Goal: Task Accomplishment & Management: Use online tool/utility

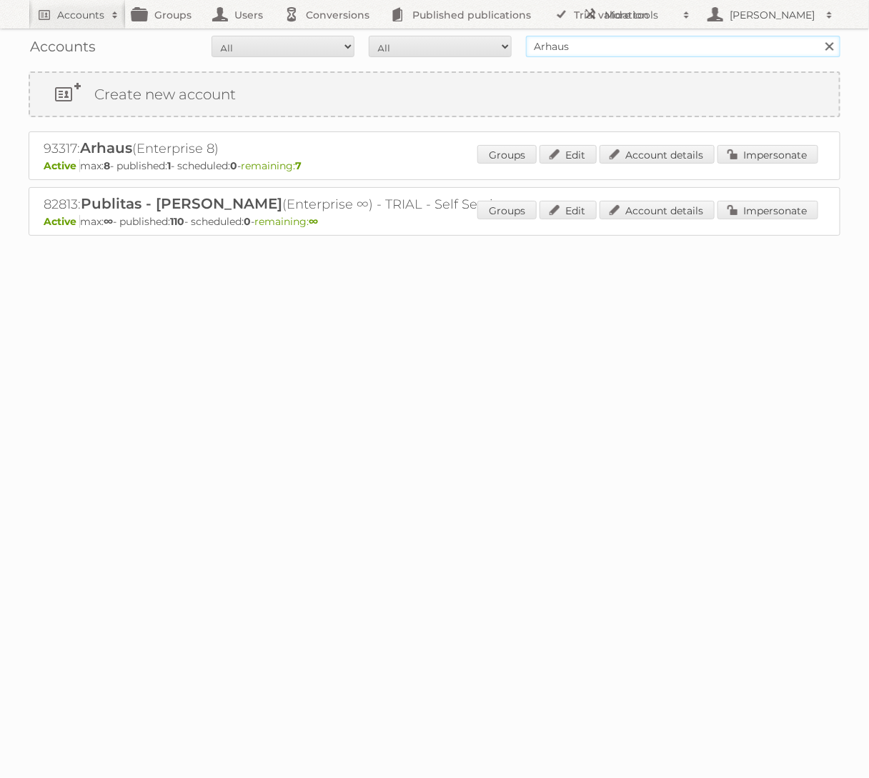
click at [668, 45] on input "Arhaus" at bounding box center [683, 46] width 314 height 21
type input "Ford"
click at [818, 36] on input "Search" at bounding box center [828, 46] width 21 height 21
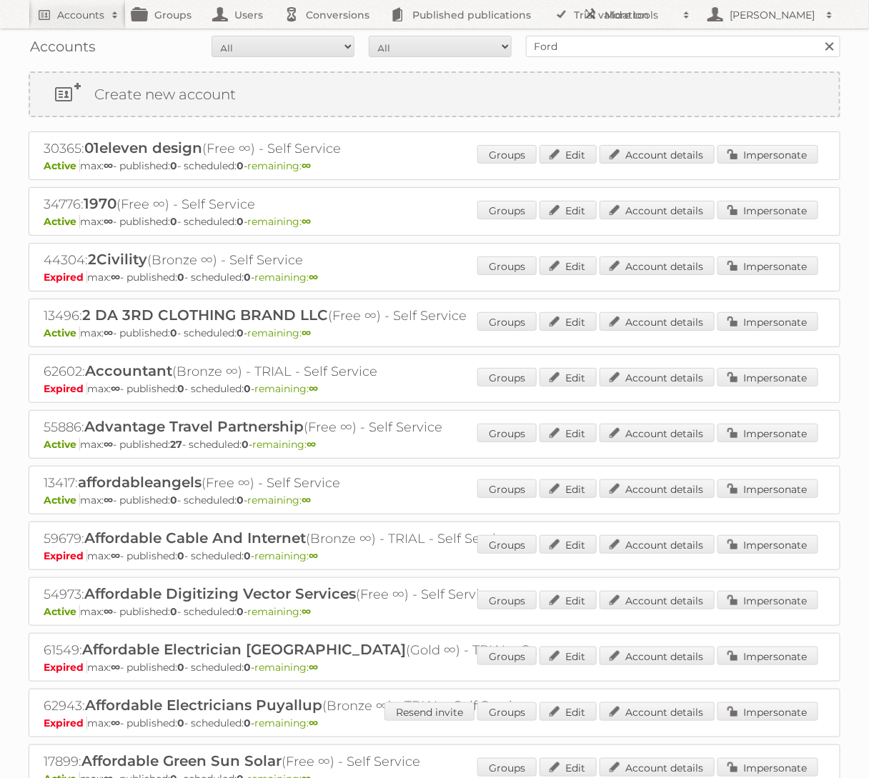
click at [702, 31] on div "Accounts All Active Expired Pending All Paid Trials Self service Ford Search" at bounding box center [435, 47] width 812 height 36
click at [700, 44] on input "Ford" at bounding box center [683, 46] width 314 height 21
type input "Ford NL"
click at [818, 36] on input "Search" at bounding box center [828, 46] width 21 height 21
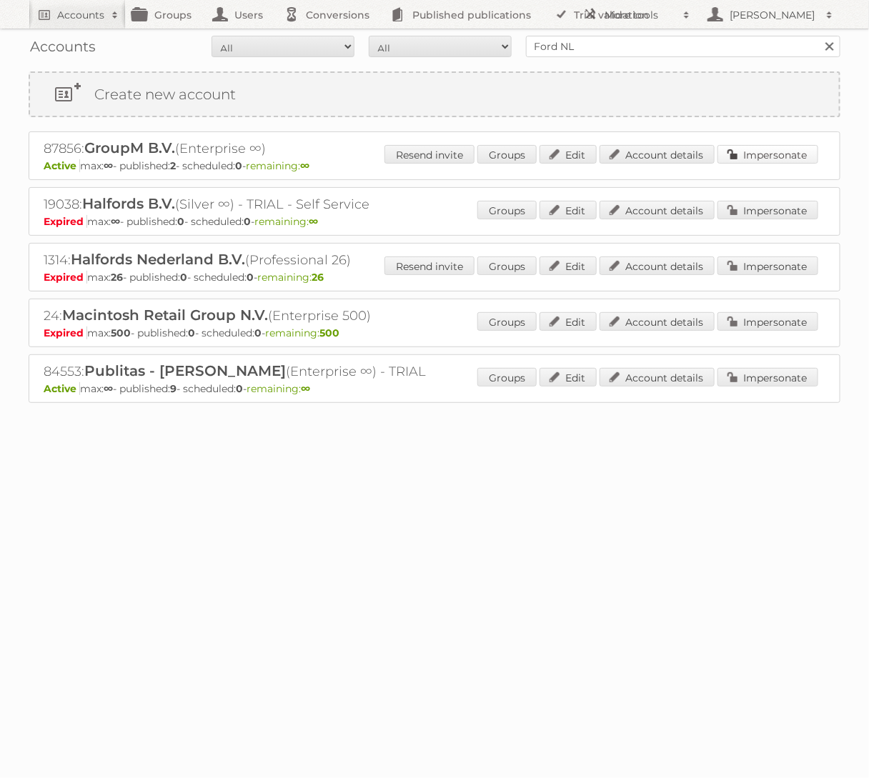
click at [802, 155] on link "Impersonate" at bounding box center [767, 154] width 101 height 19
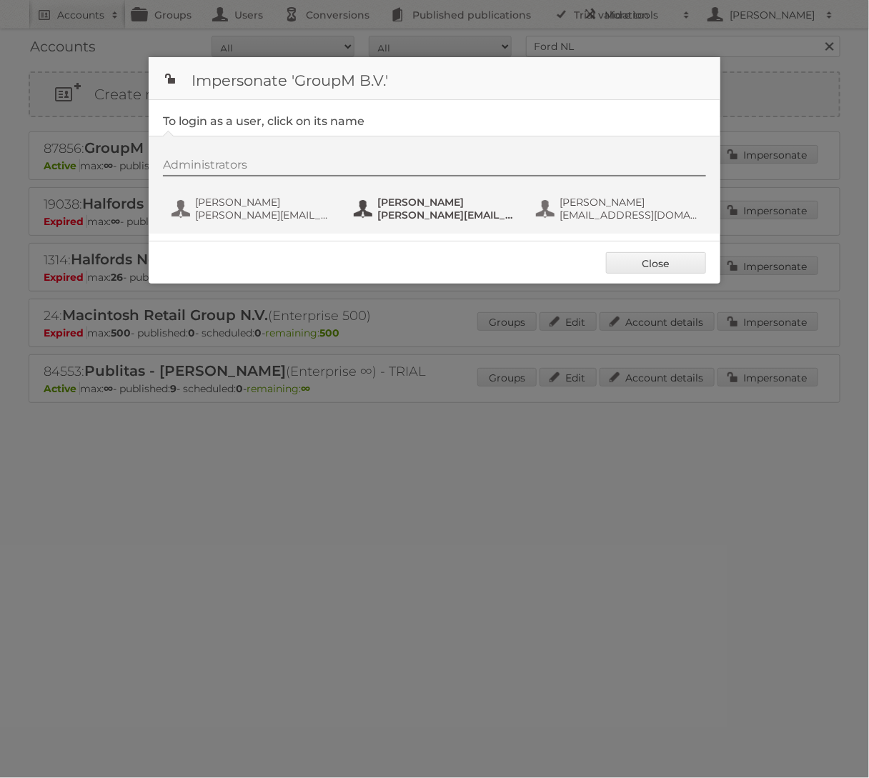
click at [420, 211] on span "nick+ford@publitas.com" at bounding box center [446, 215] width 139 height 13
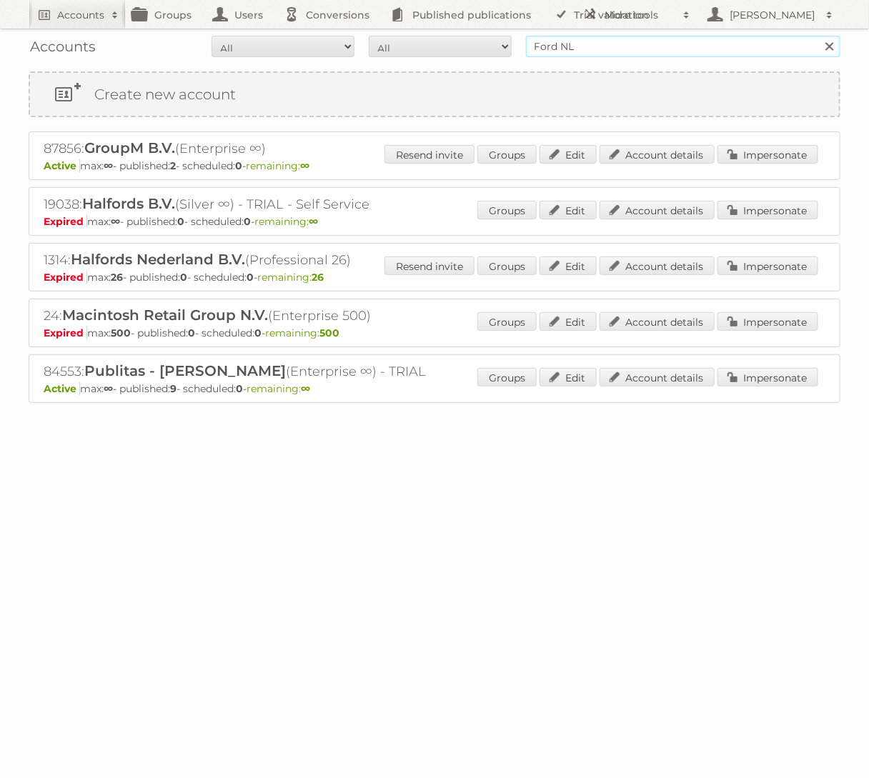
click at [612, 49] on input "Ford NL" at bounding box center [683, 46] width 314 height 21
type input "Holland & Barrett"
click at [818, 36] on input "Search" at bounding box center [828, 46] width 21 height 21
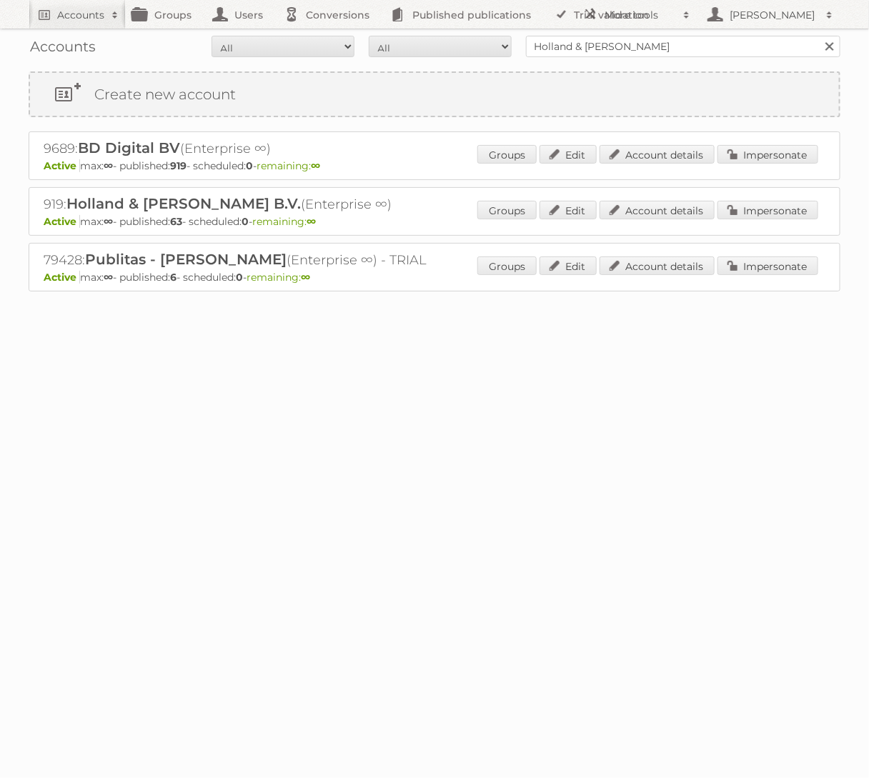
click at [762, 218] on div "Groups Edit Account details Impersonate" at bounding box center [647, 211] width 341 height 21
click at [762, 209] on link "Impersonate" at bounding box center [767, 210] width 101 height 19
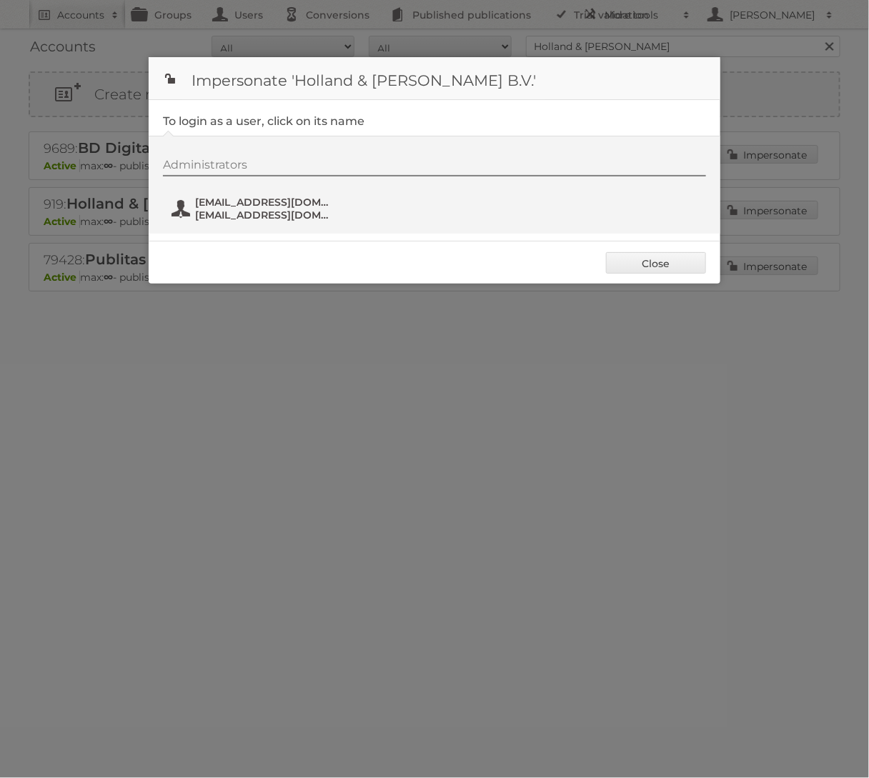
click at [274, 221] on button "fs+hollandbarrett@publitas.com fs+hollandbarrett@publitas.com" at bounding box center [254, 208] width 168 height 29
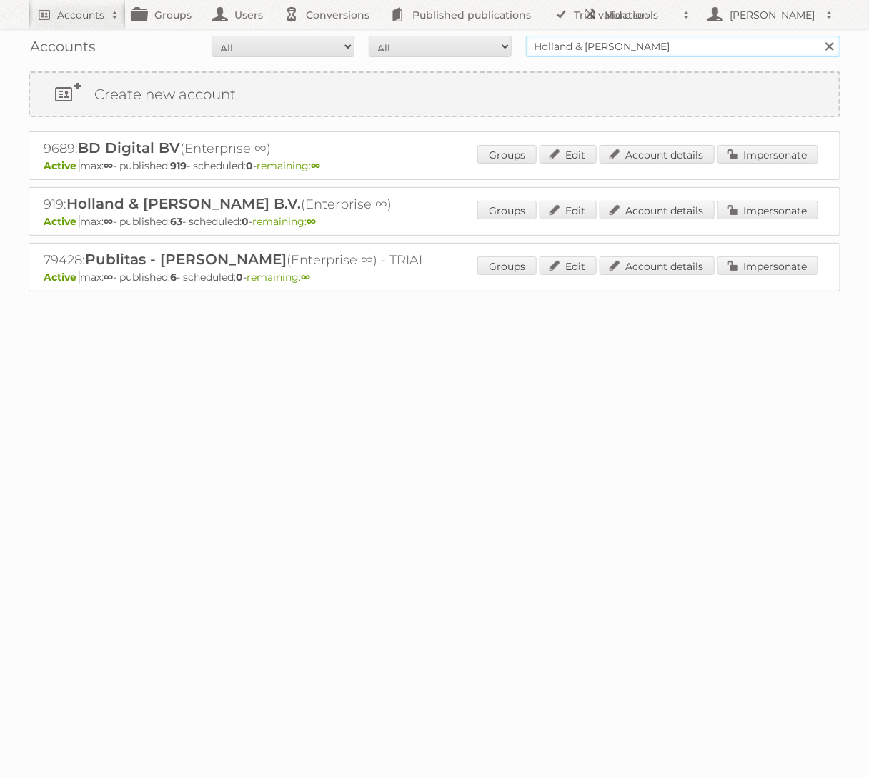
click at [706, 46] on input "Holland & Barrett" at bounding box center [683, 46] width 314 height 21
click at [699, 44] on input "M" at bounding box center [683, 46] width 314 height 21
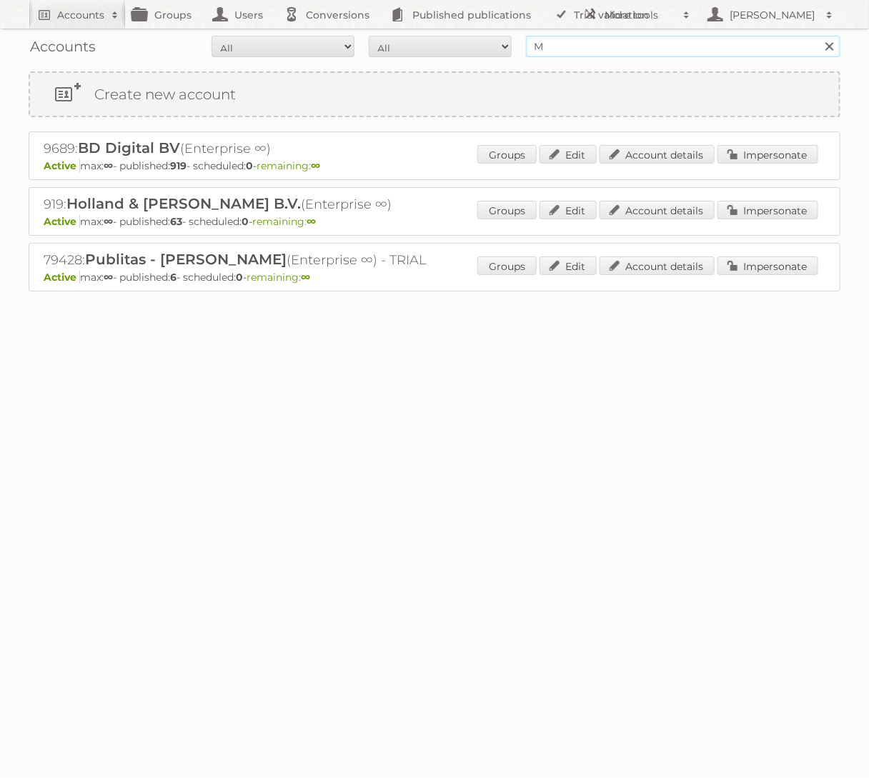
click at [699, 44] on input "M" at bounding box center [683, 46] width 314 height 21
type input "Makro"
click at [818, 36] on input "Search" at bounding box center [828, 46] width 21 height 21
